Goal: Communication & Community: Ask a question

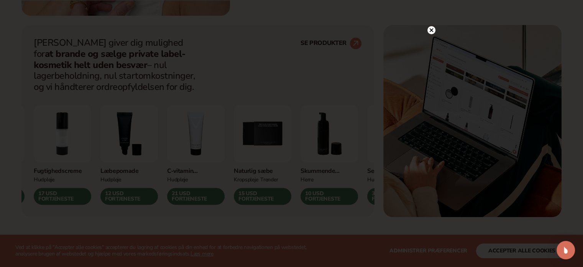
scroll to position [315, 0]
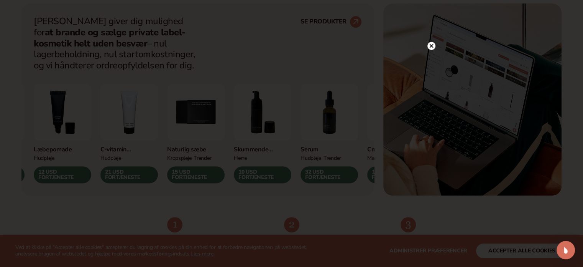
click at [430, 44] on icon at bounding box center [432, 46] width 4 height 4
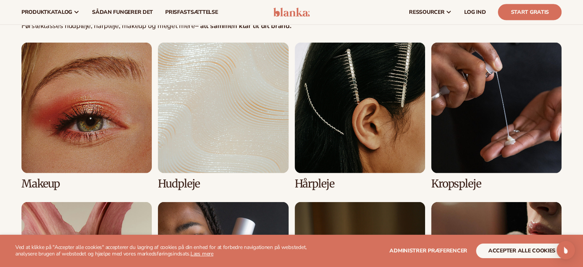
scroll to position [1506, 0]
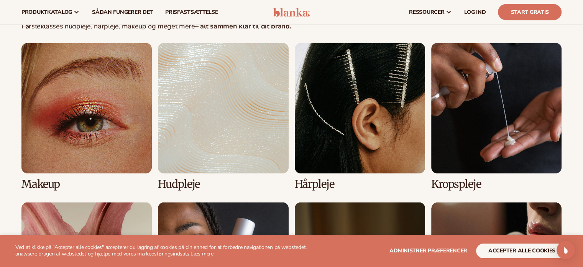
click at [123, 131] on link "1 / 8" at bounding box center [86, 116] width 130 height 147
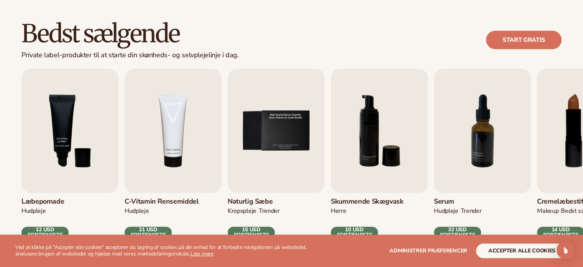
scroll to position [218, 0]
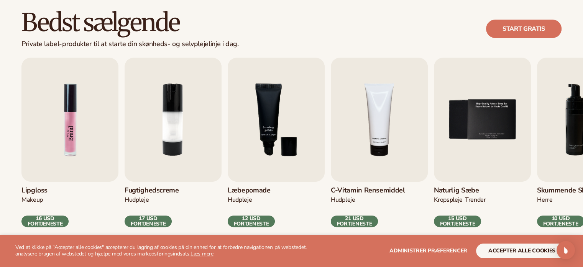
click at [81, 101] on img "1 / 9" at bounding box center [69, 120] width 97 height 124
click at [63, 121] on img "1 / 9" at bounding box center [69, 120] width 97 height 124
click at [58, 154] on img "1 / 9" at bounding box center [69, 120] width 97 height 124
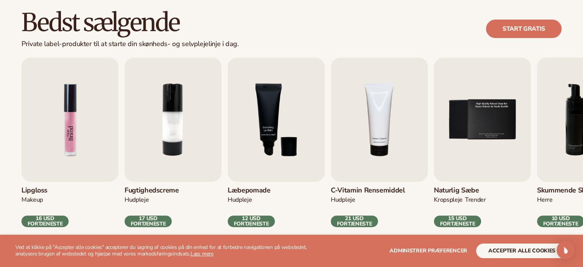
click at [58, 154] on img "1 / 9" at bounding box center [69, 120] width 97 height 124
click at [66, 134] on img "1 / 9" at bounding box center [69, 120] width 97 height 124
click at [68, 127] on img "1 / 9" at bounding box center [69, 120] width 97 height 124
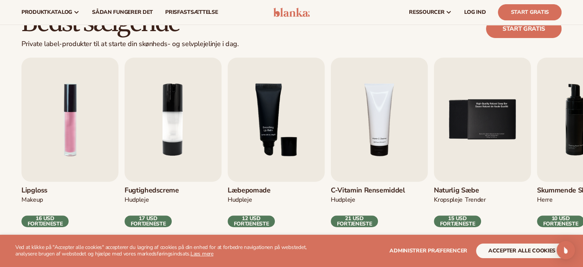
scroll to position [0, 0]
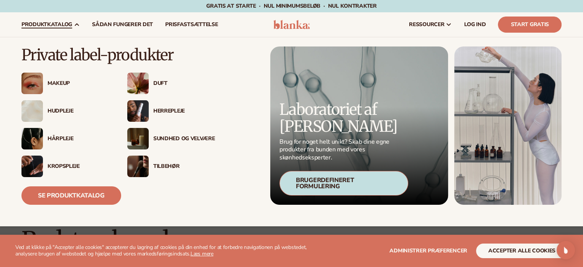
click at [50, 81] on font "Makeup" at bounding box center [59, 82] width 22 height 7
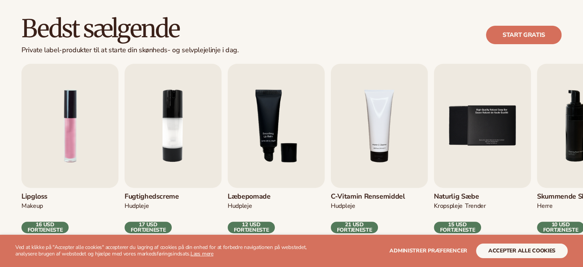
scroll to position [239, 0]
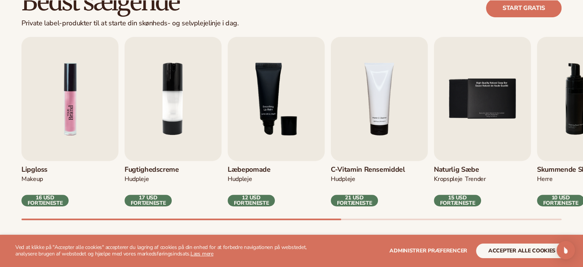
click at [78, 151] on img "1 / 9" at bounding box center [69, 99] width 97 height 124
click at [73, 123] on img "1 / 9" at bounding box center [69, 99] width 97 height 124
click at [71, 121] on img "1 / 9" at bounding box center [69, 99] width 97 height 124
click at [30, 194] on font "16 USD FORTJENESTE" at bounding box center [45, 200] width 35 height 13
click at [28, 179] on font "MAKEUP" at bounding box center [31, 179] width 21 height 8
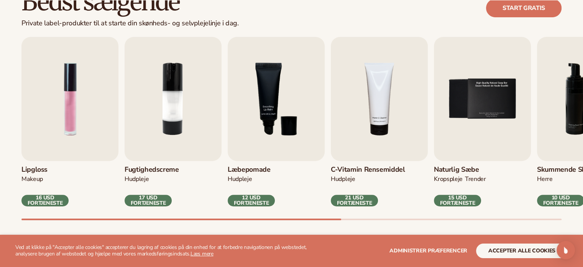
click at [23, 165] on font "Lipgloss" at bounding box center [34, 169] width 26 height 9
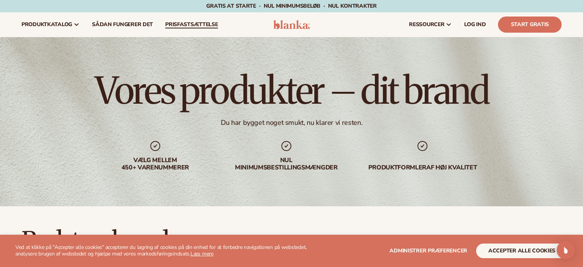
click at [186, 25] on font "prisfastsættelse" at bounding box center [191, 24] width 53 height 7
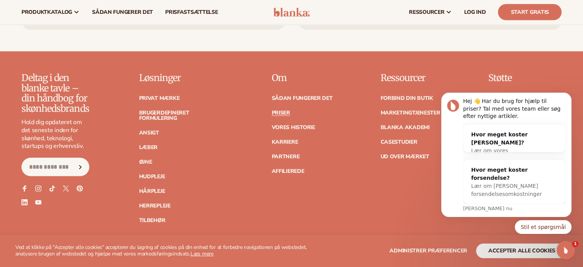
scroll to position [1579, 0]
click at [542, 227] on font "Stil et spørgsmål" at bounding box center [543, 227] width 45 height 6
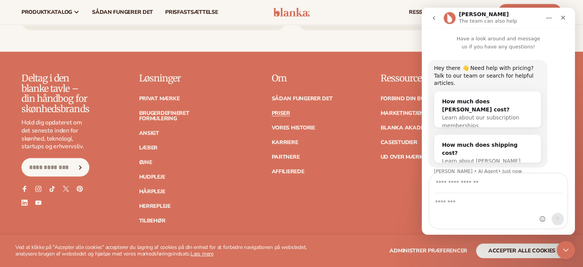
scroll to position [25, 0]
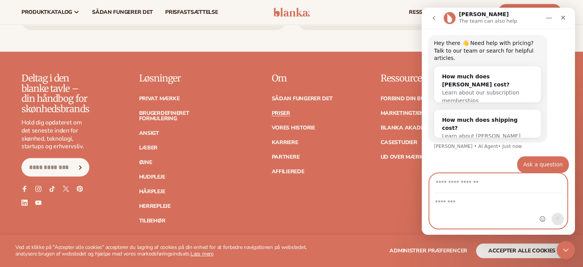
click at [459, 201] on textarea "Message…" at bounding box center [498, 199] width 137 height 13
type textarea "**********"
click at [459, 187] on input "Your email" at bounding box center [499, 183] width 128 height 20
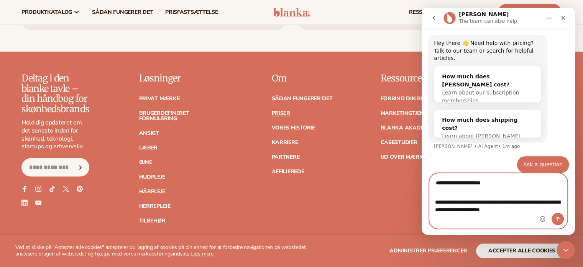
type input "**********"
click at [556, 217] on icon "Send a message…" at bounding box center [558, 219] width 6 height 6
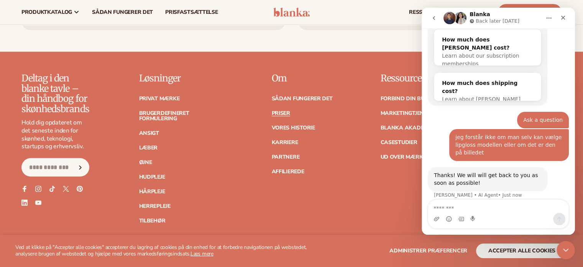
scroll to position [83, 0]
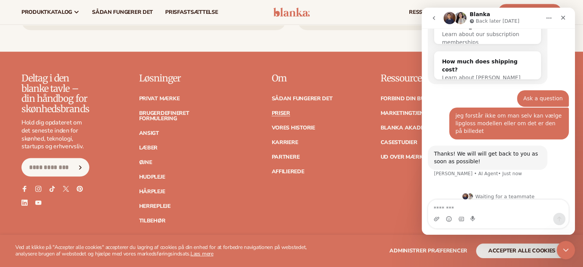
click at [448, 204] on textarea "Message…" at bounding box center [498, 205] width 140 height 13
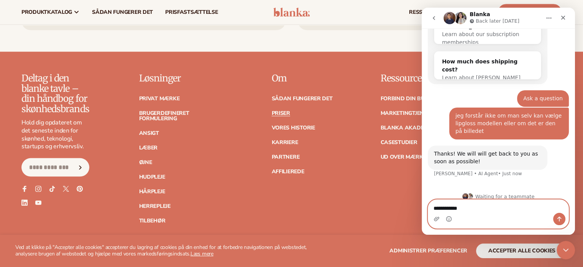
type textarea "**********"
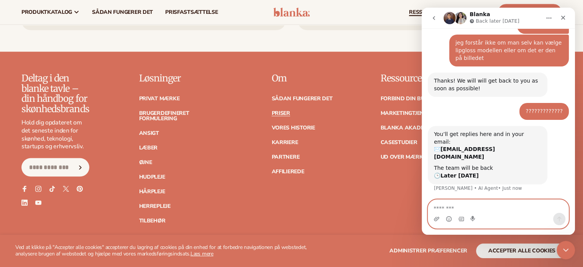
scroll to position [155, 0]
